Goal: Share content

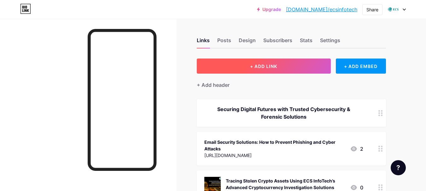
click at [258, 67] on span "+ ADD LINK" at bounding box center [263, 66] width 27 height 5
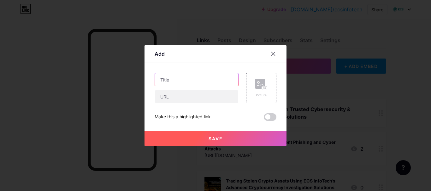
click at [183, 82] on input "text" at bounding box center [196, 79] width 83 height 13
paste input "Top 5 Anti-Phishing Solutions in [DATE]: Best Tools to Protect Your Business On…"
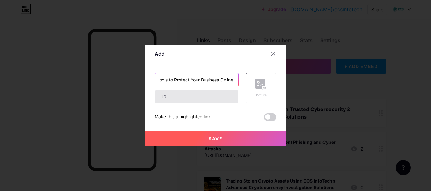
type input "Top 5 Anti-Phishing Solutions in [DATE]: Best Tools to Protect Your Business On…"
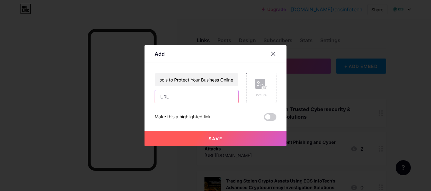
scroll to position [0, 0]
click at [198, 96] on input "text" at bounding box center [196, 96] width 83 height 13
click at [177, 99] on input "text" at bounding box center [196, 96] width 83 height 13
paste input "[URL][DOMAIN_NAME]"
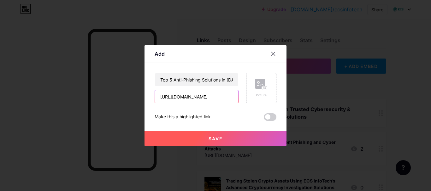
type input "[URL][DOMAIN_NAME]"
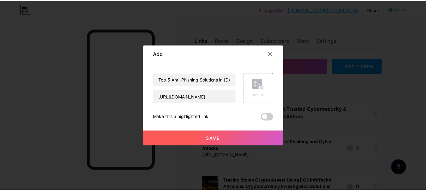
scroll to position [0, 0]
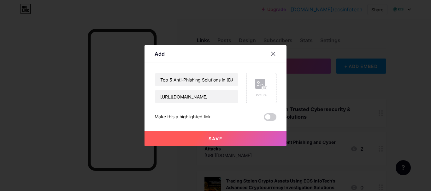
click at [261, 82] on rect at bounding box center [260, 84] width 10 height 10
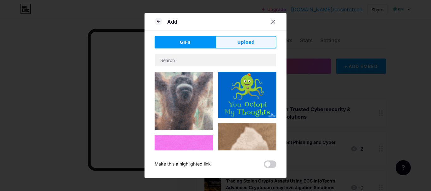
click at [229, 44] on button "Upload" at bounding box center [245, 42] width 61 height 13
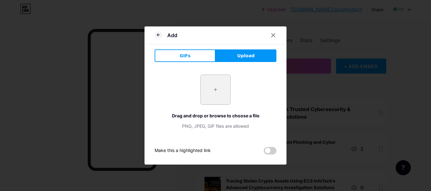
click at [213, 84] on input "file" at bounding box center [215, 90] width 30 height 30
type input "C:\fakepath\Top 5 Anti-Phishing Solutions in [DATE].png"
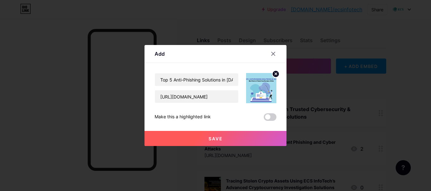
click at [217, 137] on span "Save" at bounding box center [215, 138] width 14 height 5
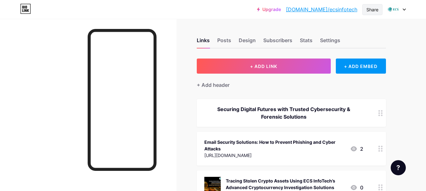
click at [369, 10] on div "Share" at bounding box center [372, 9] width 12 height 7
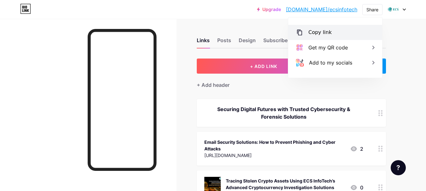
click at [320, 30] on div "Copy link" at bounding box center [319, 33] width 23 height 8
